Goal: Check status: Check status

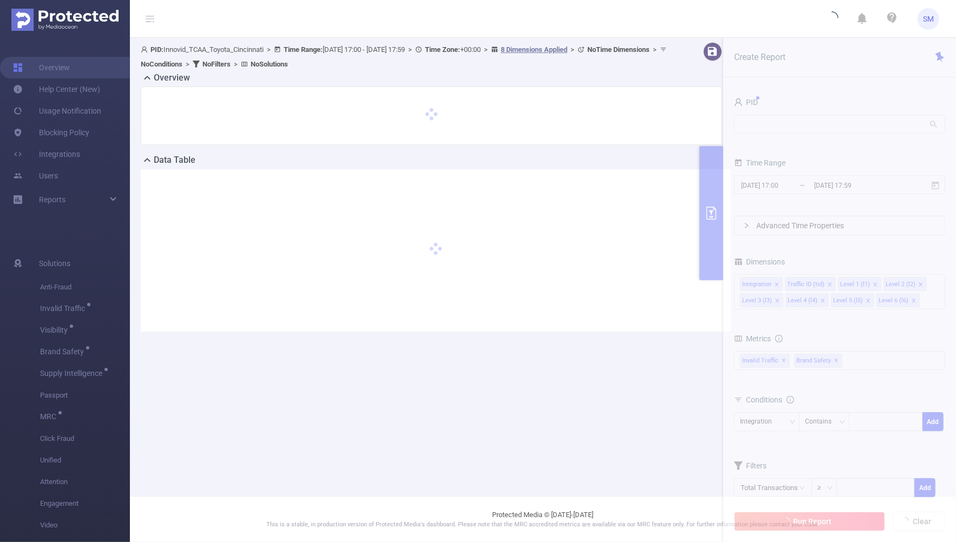
click at [812, 122] on section "PID: Innovid_TCAA_Toyota_Cincinnati > Time Range: [DATE] 17:00 - [DATE] 17:59 >…" at bounding box center [543, 196] width 826 height 316
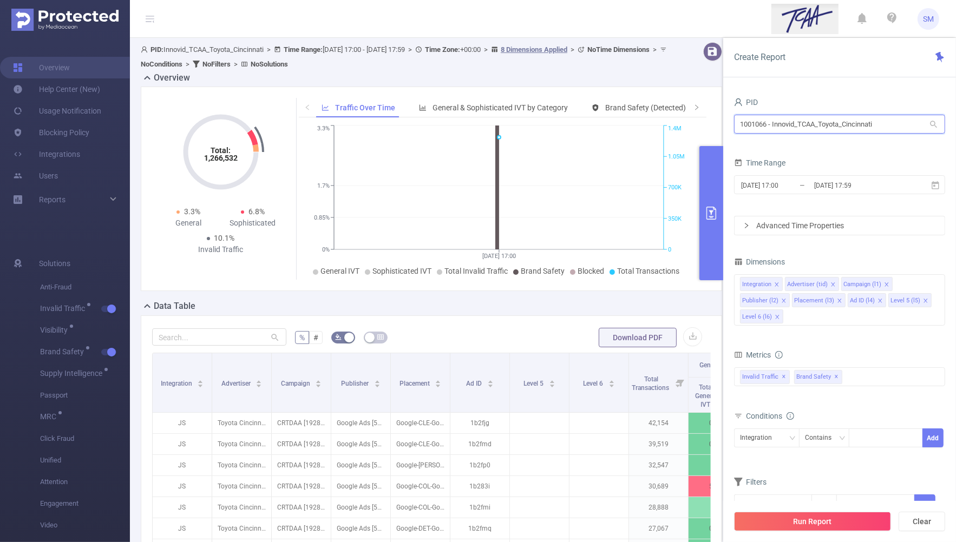
drag, startPoint x: 880, startPoint y: 125, endPoint x: 658, endPoint y: 117, distance: 222.6
click at [658, 117] on section "PID: Innovid_TCAA_Toyota_Cincinnati > Time Range: [DATE] 17:00 - [DATE] 17:59 >…" at bounding box center [543, 395] width 826 height 715
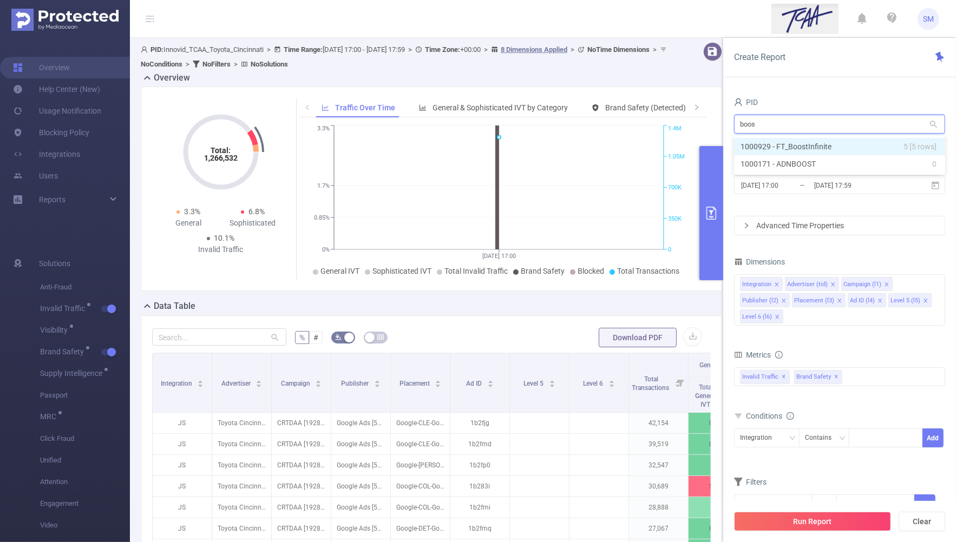
type input "boost"
click at [815, 147] on li "1000929 - FT_BoostInfinite 5 [5 rows]" at bounding box center [839, 146] width 211 height 17
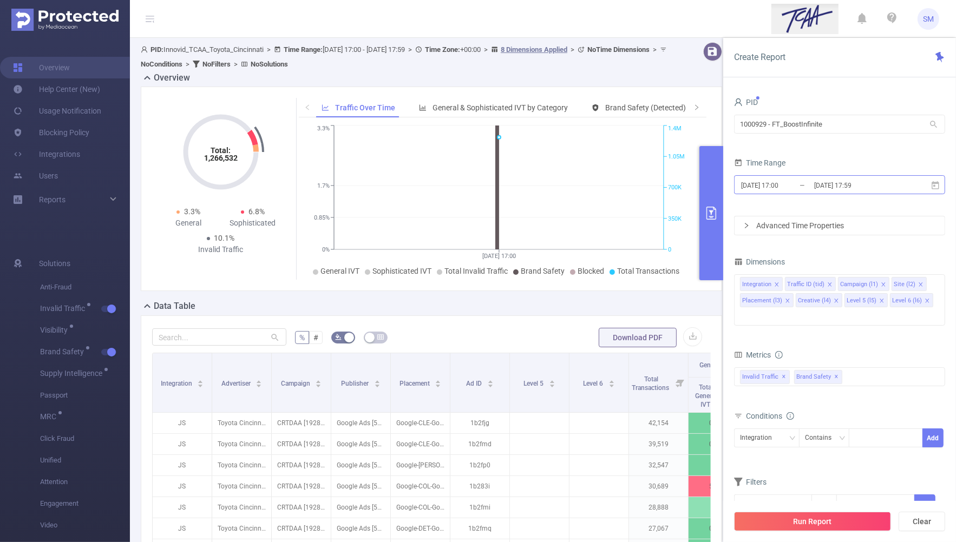
click at [846, 184] on input "[DATE] 17:59" at bounding box center [857, 185] width 88 height 15
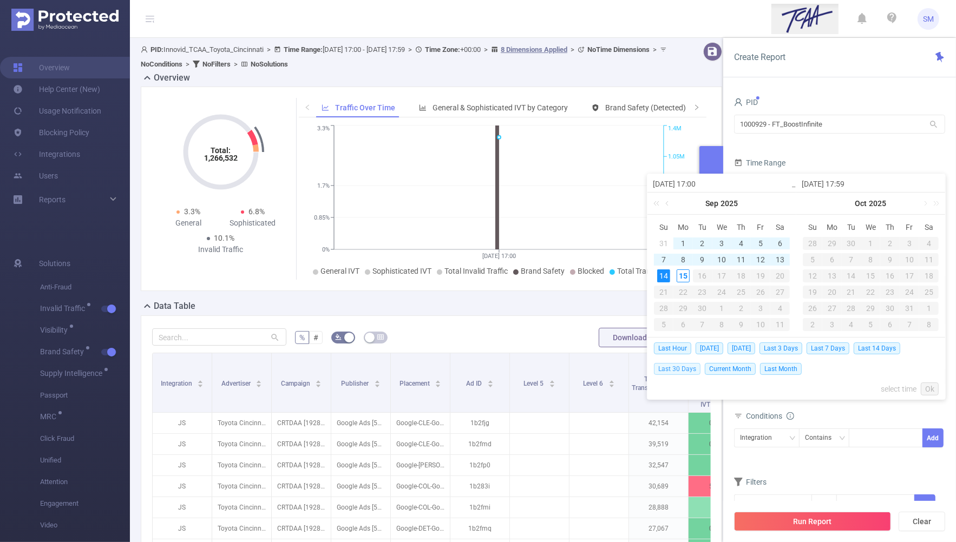
click at [694, 372] on span "Last 30 Days" at bounding box center [677, 369] width 47 height 12
type input "[DATE] 00:00"
type input "[DATE] 23:59"
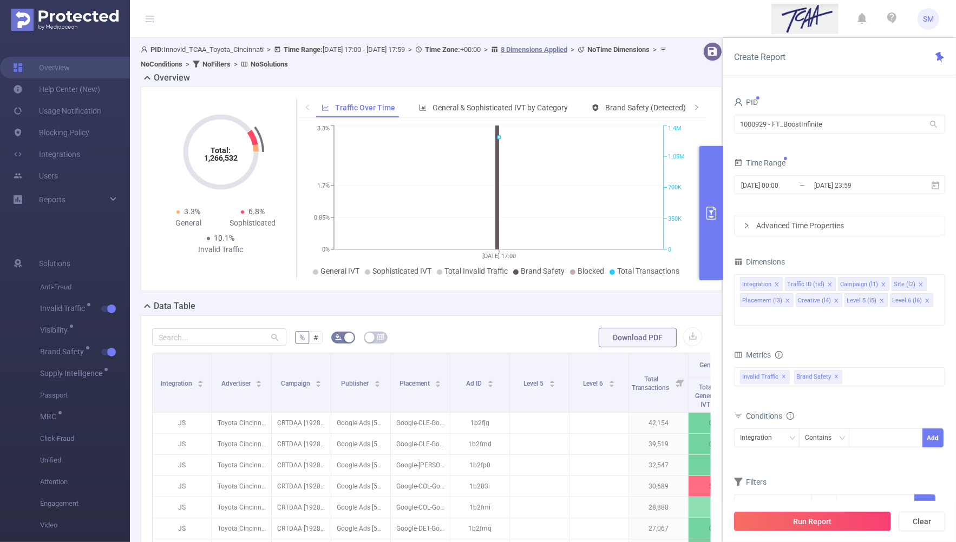
click at [874, 523] on button "Run Report" at bounding box center [812, 521] width 157 height 19
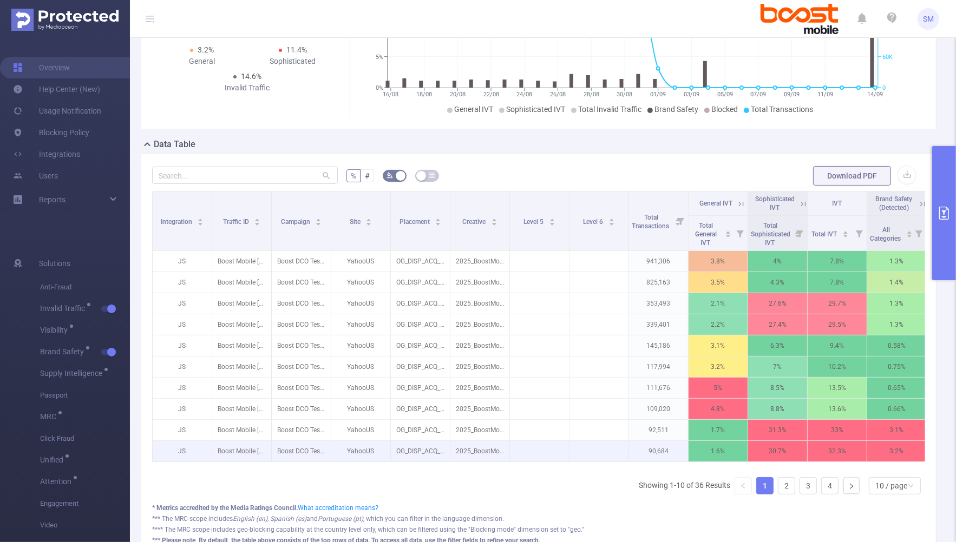
scroll to position [203, 0]
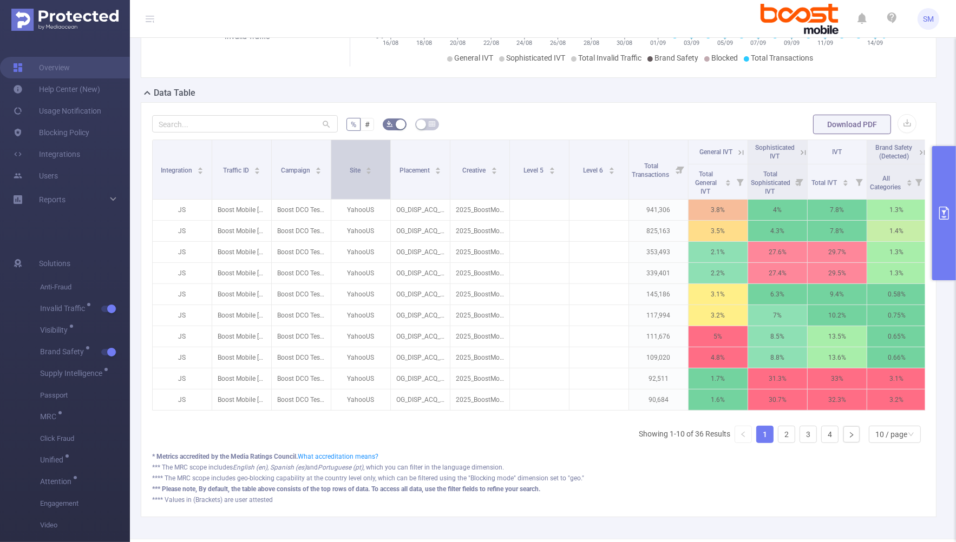
click at [363, 175] on div "Site" at bounding box center [361, 169] width 23 height 11
